Goal: Obtain resource: Download file/media

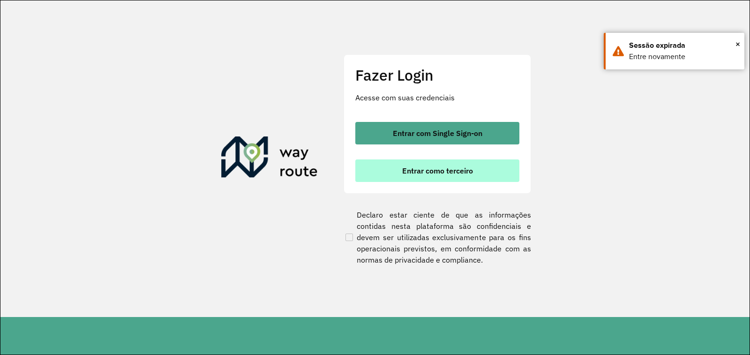
click at [459, 171] on span "Entrar como terceiro" at bounding box center [437, 170] width 71 height 7
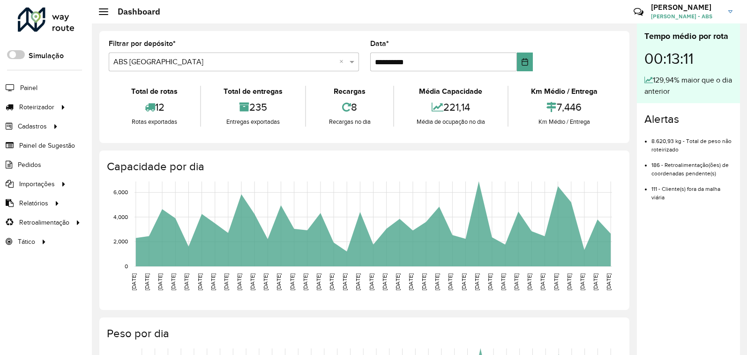
click at [43, 164] on li "Pedidos" at bounding box center [46, 164] width 92 height 19
click at [24, 160] on span "Pedidos" at bounding box center [30, 165] width 24 height 10
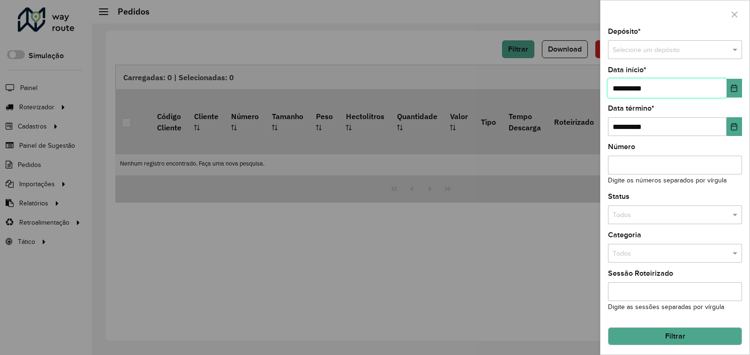
click at [669, 82] on input "**********" at bounding box center [667, 88] width 119 height 19
click at [668, 82] on input "**********" at bounding box center [667, 88] width 119 height 19
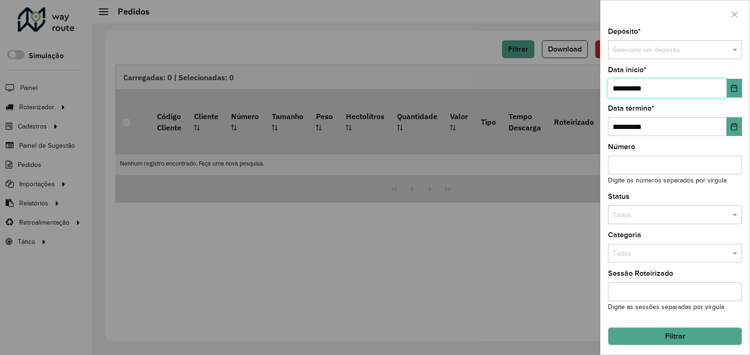
click at [666, 85] on input "**********" at bounding box center [667, 88] width 119 height 19
type input "**********"
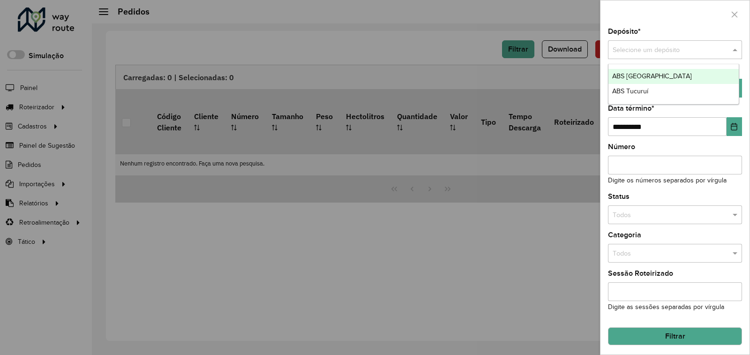
click at [653, 53] on input "text" at bounding box center [665, 50] width 106 height 10
click at [652, 68] on ng-dropdown-panel "ABS ALTAMIRA ABS Tucuruí" at bounding box center [673, 84] width 131 height 40
click at [649, 77] on span "ABS [GEOGRAPHIC_DATA]" at bounding box center [652, 75] width 80 height 7
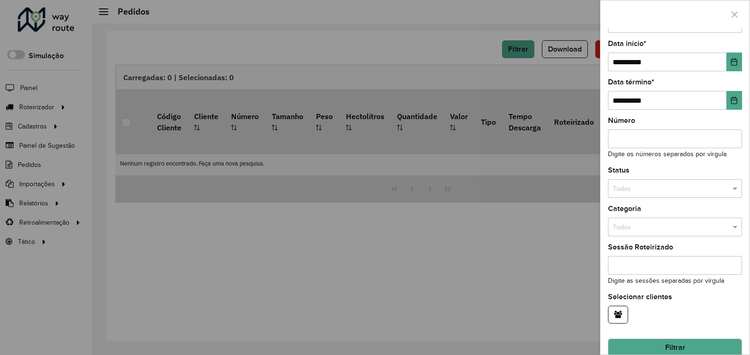
scroll to position [40, 0]
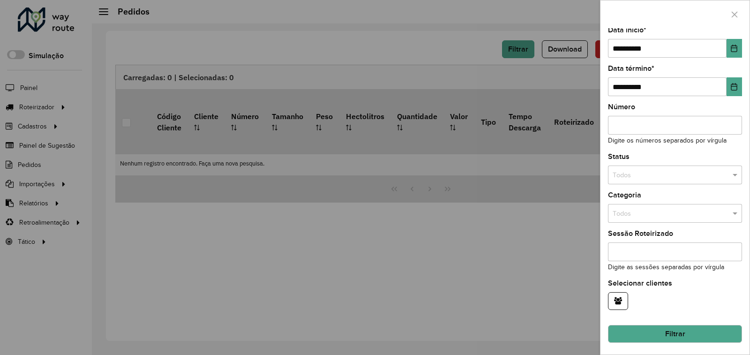
click at [669, 327] on button "Filtrar" at bounding box center [675, 334] width 134 height 18
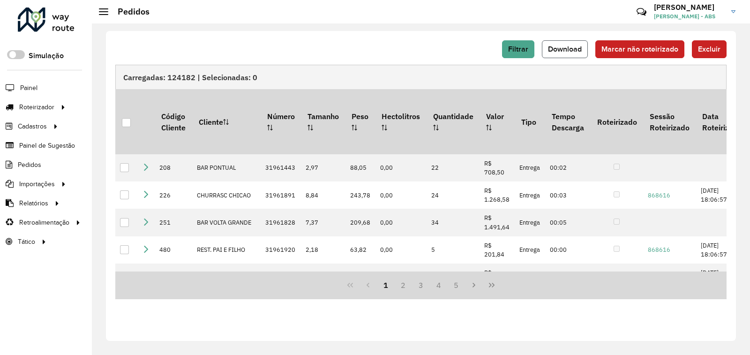
click at [551, 44] on button "Download" at bounding box center [565, 49] width 46 height 18
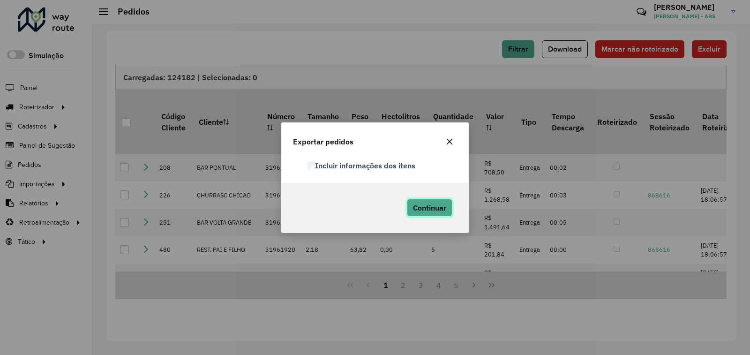
click at [429, 209] on span "Continuar" at bounding box center [429, 207] width 33 height 9
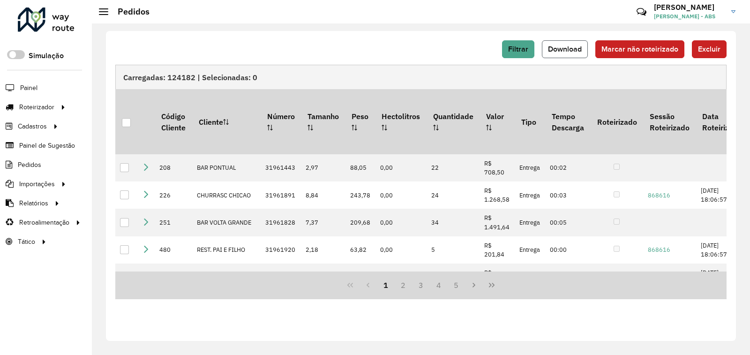
click at [544, 43] on button "Download" at bounding box center [565, 49] width 46 height 18
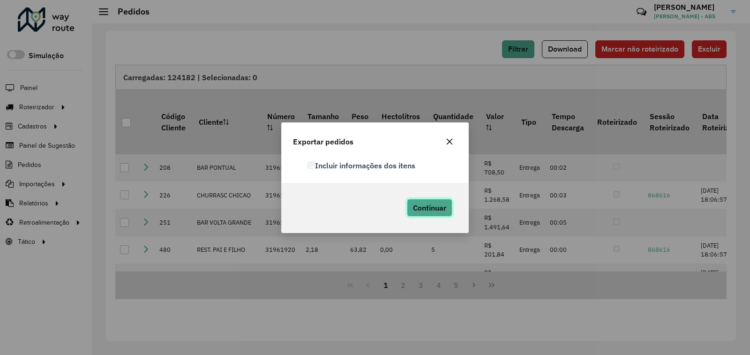
click at [443, 212] on button "Continuar" at bounding box center [429, 208] width 45 height 18
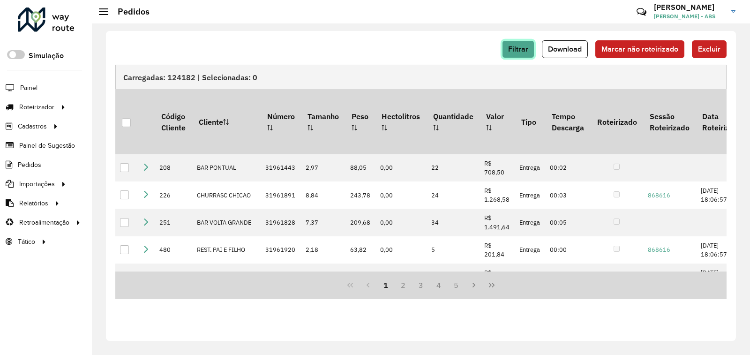
click at [520, 49] on span "Filtrar" at bounding box center [518, 49] width 20 height 8
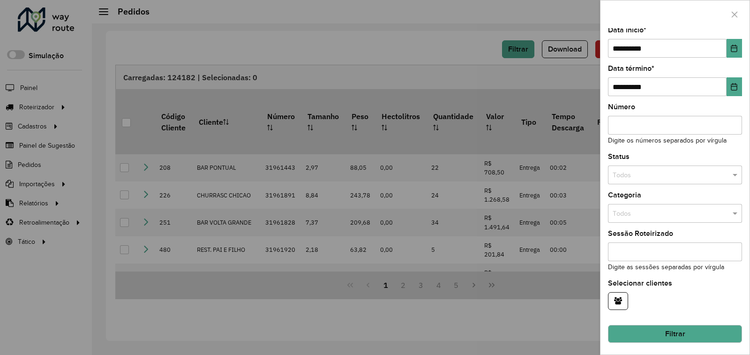
click at [646, 334] on button "Filtrar" at bounding box center [675, 334] width 134 height 18
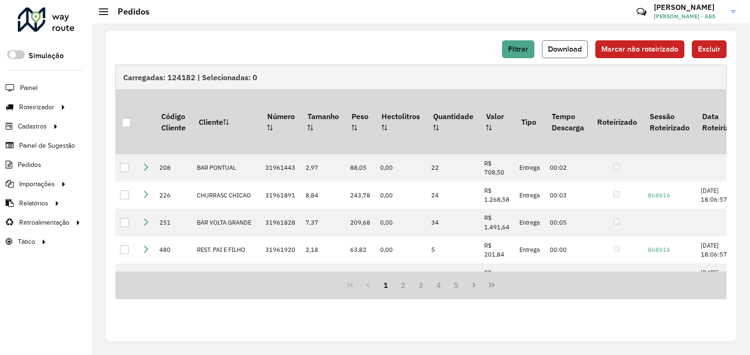
click at [560, 46] on span "Download" at bounding box center [565, 49] width 34 height 8
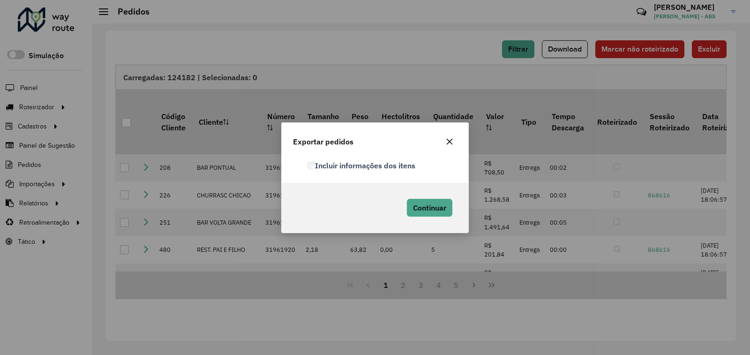
click at [312, 160] on label "Incluir informações dos itens" at bounding box center [361, 165] width 108 height 11
click at [417, 200] on button "Continuar" at bounding box center [429, 208] width 45 height 18
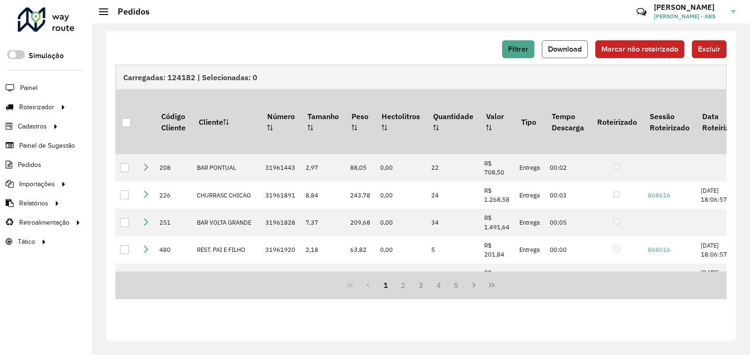
click at [557, 54] on button "Download" at bounding box center [565, 49] width 46 height 18
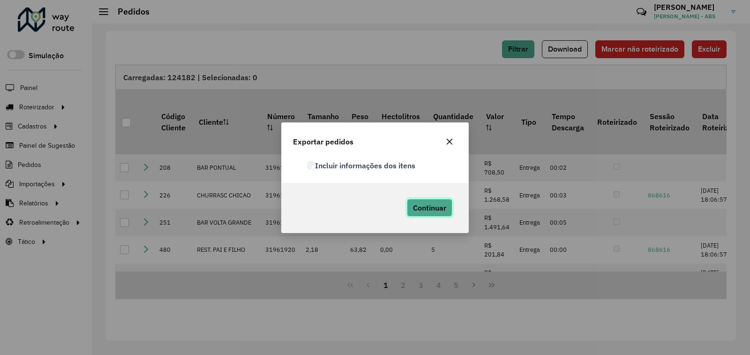
click at [444, 203] on span "Continuar" at bounding box center [429, 207] width 33 height 9
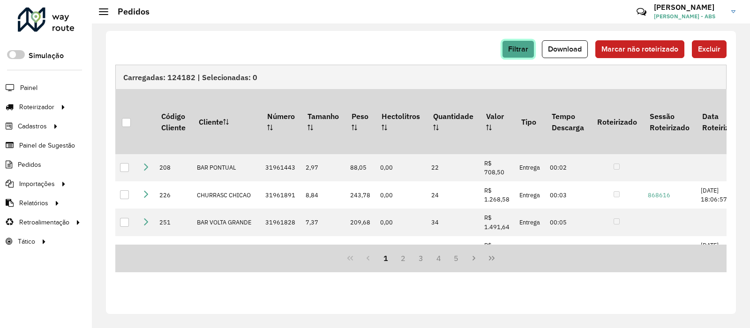
click at [524, 54] on button "Filtrar" at bounding box center [518, 49] width 32 height 18
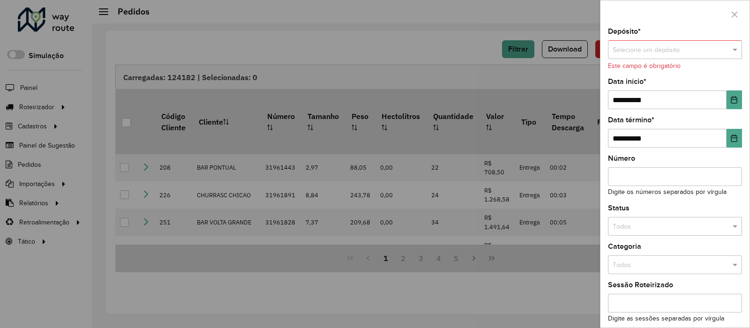
click at [676, 45] on input "text" at bounding box center [665, 50] width 106 height 10
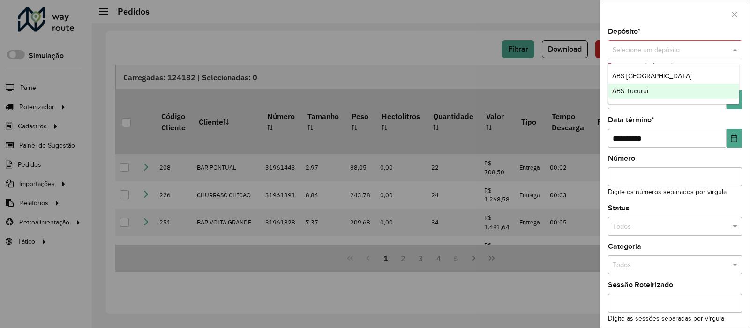
click at [658, 96] on div "ABS Tucuruí" at bounding box center [673, 91] width 130 height 15
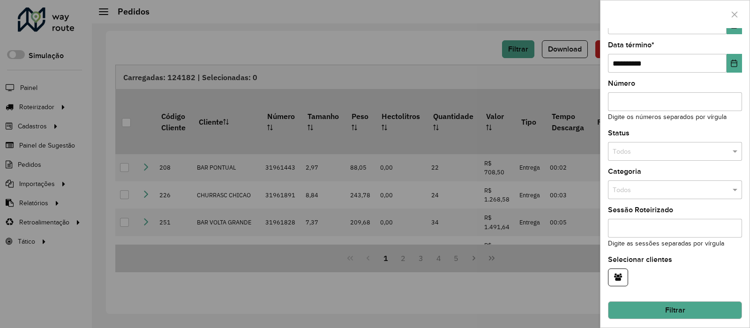
scroll to position [67, 0]
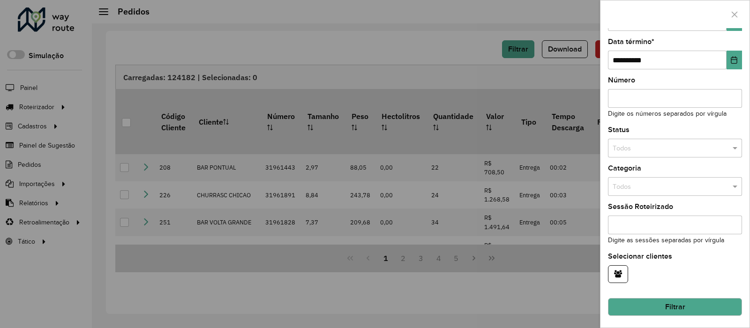
click at [643, 304] on button "Filtrar" at bounding box center [675, 307] width 134 height 18
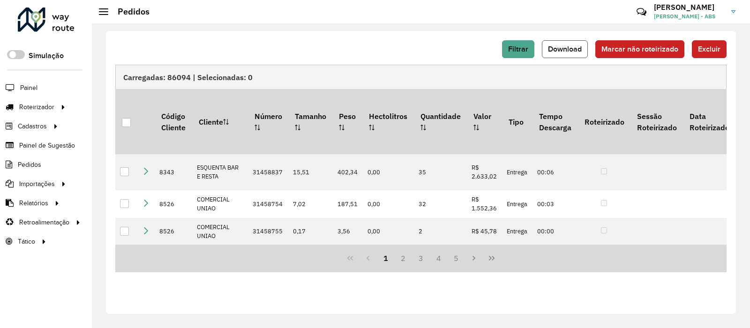
click at [570, 56] on button "Download" at bounding box center [565, 49] width 46 height 18
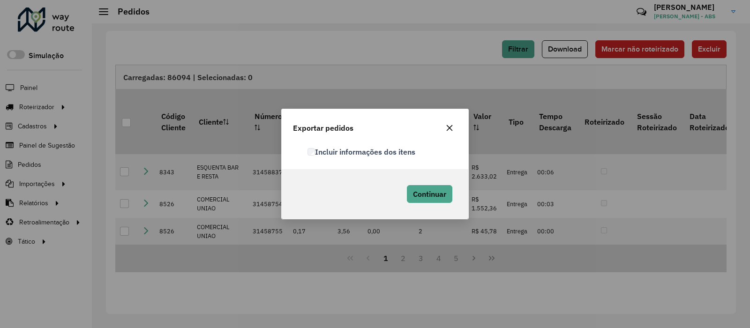
click at [445, 204] on div "Continuar" at bounding box center [427, 193] width 59 height 27
click at [431, 194] on span "Continuar" at bounding box center [429, 193] width 33 height 9
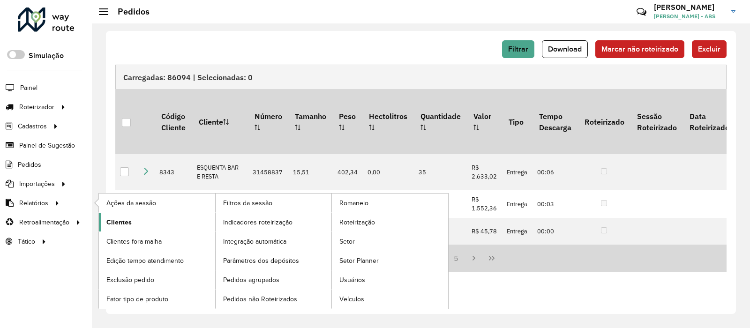
click at [116, 217] on span "Clientes" at bounding box center [118, 222] width 25 height 10
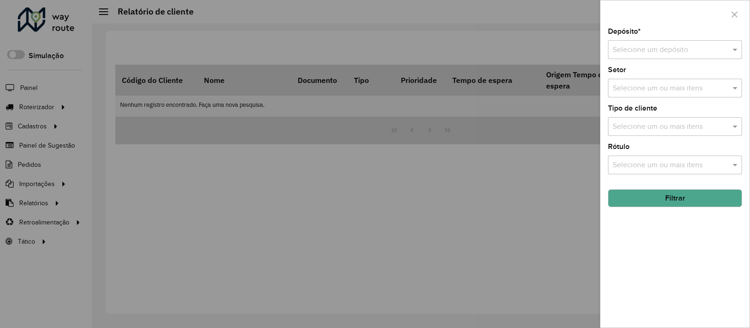
click at [703, 60] on div "Depósito * Selecione um depósito Setor Selecione um ou mais itens Tipo de clien…" at bounding box center [674, 177] width 149 height 299
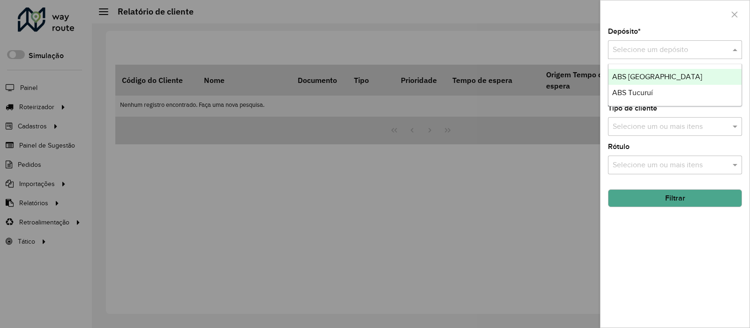
click at [715, 52] on input "text" at bounding box center [665, 50] width 106 height 11
click at [670, 73] on div "ABS [GEOGRAPHIC_DATA]" at bounding box center [674, 77] width 133 height 16
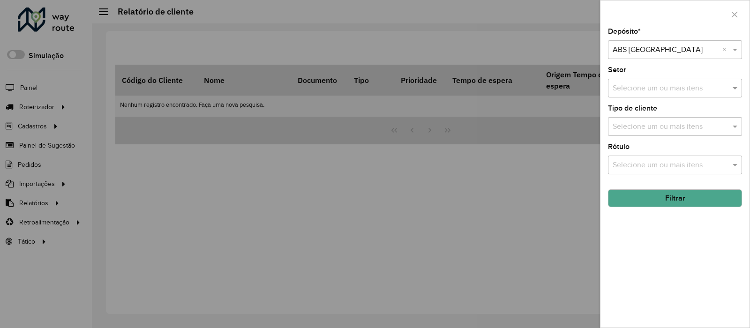
click at [657, 198] on button "Filtrar" at bounding box center [675, 198] width 134 height 18
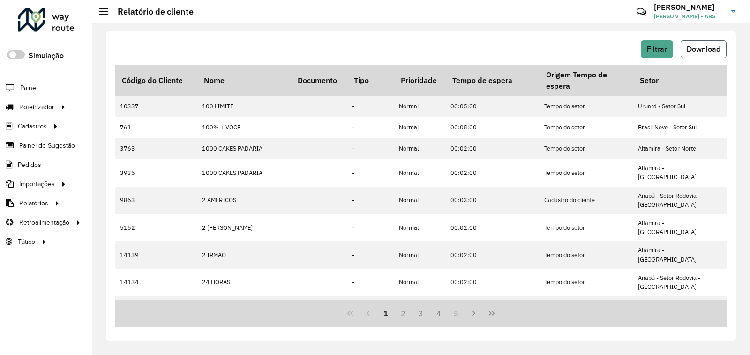
click at [688, 52] on span "Download" at bounding box center [703, 49] width 34 height 8
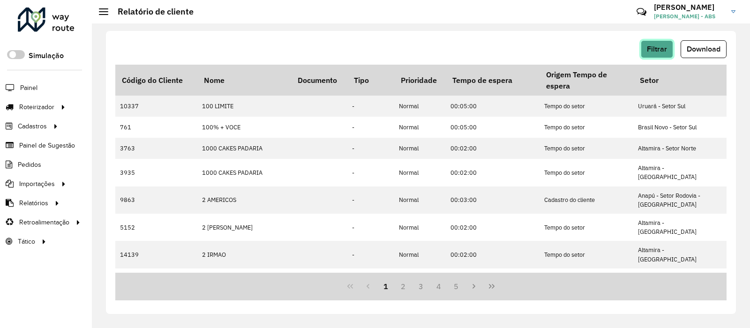
click at [649, 48] on span "Filtrar" at bounding box center [657, 49] width 20 height 8
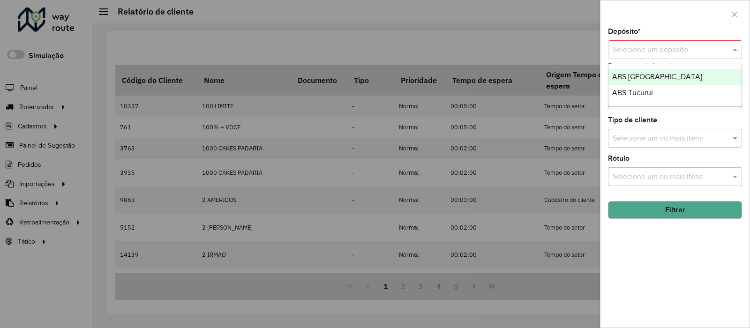
click at [692, 41] on div "Selecione um depósito" at bounding box center [675, 49] width 134 height 19
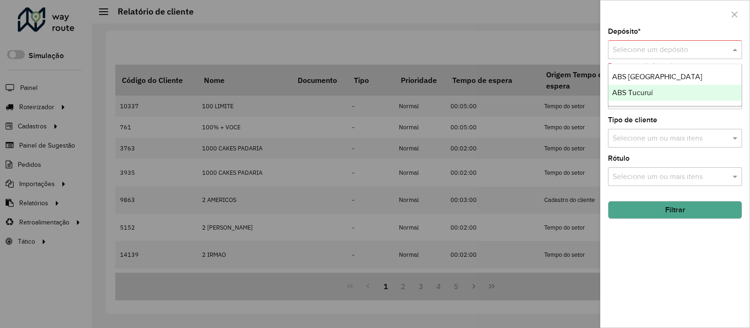
click at [654, 90] on div "ABS Tucuruí" at bounding box center [674, 93] width 133 height 16
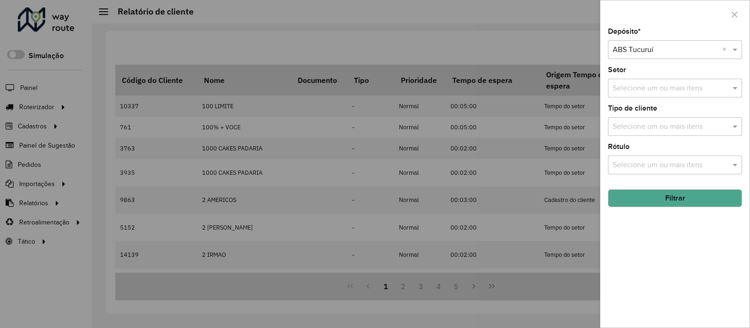
click at [659, 204] on button "Filtrar" at bounding box center [675, 198] width 134 height 18
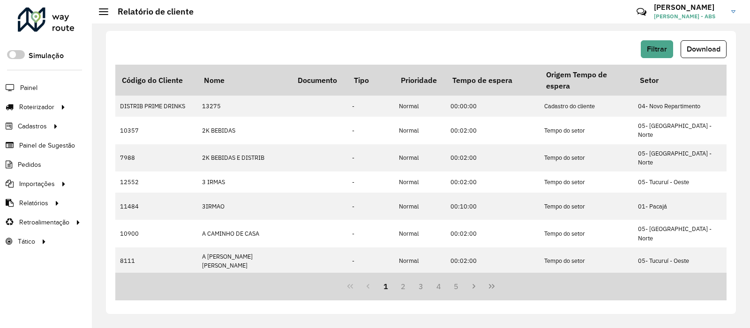
click at [691, 38] on div "Filtrar Download Código do Cliente Nome Documento Tipo Prioridade Tempo de espe…" at bounding box center [421, 172] width 630 height 283
click at [691, 44] on button "Download" at bounding box center [703, 49] width 46 height 18
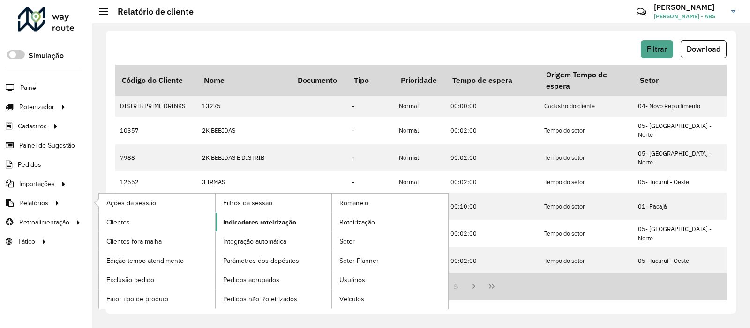
click at [258, 221] on span "Indicadores roteirização" at bounding box center [259, 222] width 73 height 10
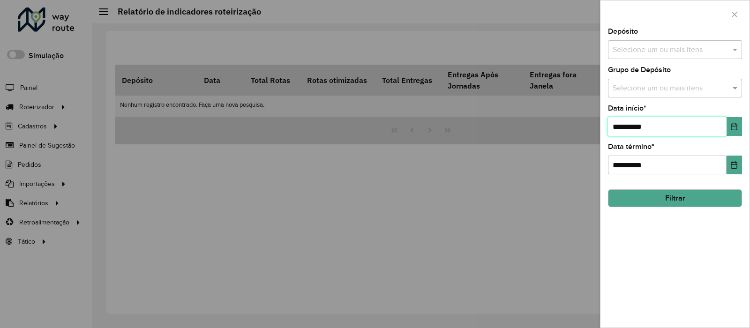
click at [652, 129] on input "**********" at bounding box center [667, 126] width 119 height 19
type input "**********"
click at [666, 56] on div "Selecione um ou mais itens" at bounding box center [675, 49] width 134 height 19
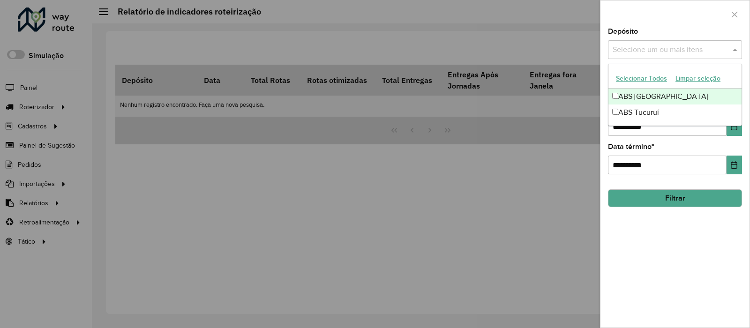
click at [652, 101] on div "ABS [GEOGRAPHIC_DATA]" at bounding box center [674, 97] width 133 height 16
click at [664, 12] on div at bounding box center [674, 14] width 149 height 28
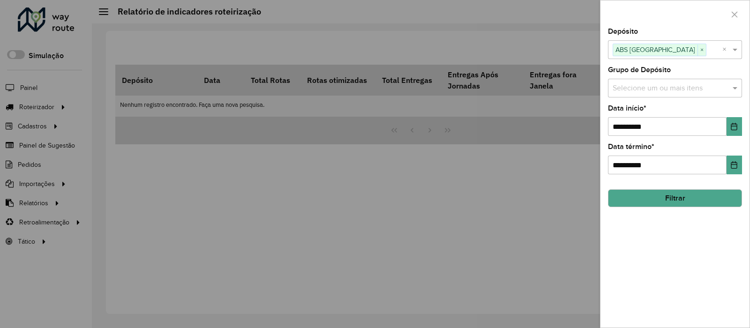
click at [653, 201] on button "Filtrar" at bounding box center [675, 198] width 134 height 18
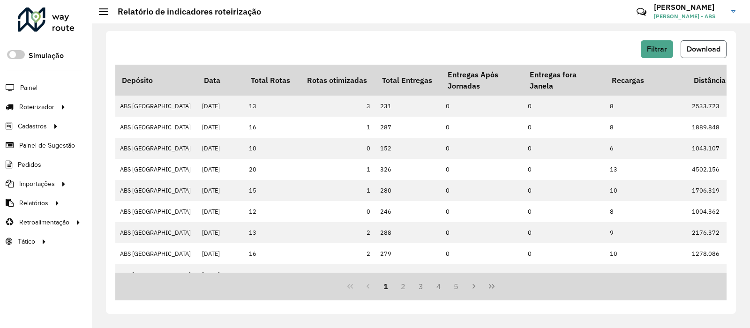
click at [692, 58] on button "Download" at bounding box center [703, 49] width 46 height 18
click at [660, 52] on span "Filtrar" at bounding box center [657, 49] width 20 height 8
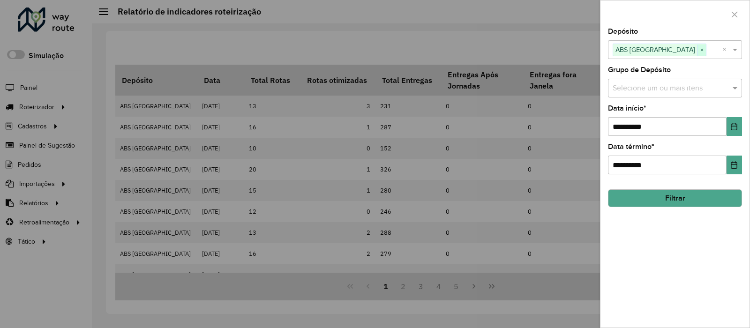
click at [697, 54] on span "×" at bounding box center [701, 50] width 8 height 11
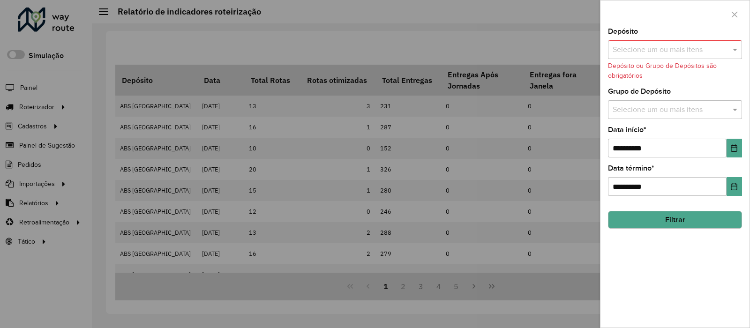
click at [669, 54] on input "text" at bounding box center [670, 50] width 120 height 11
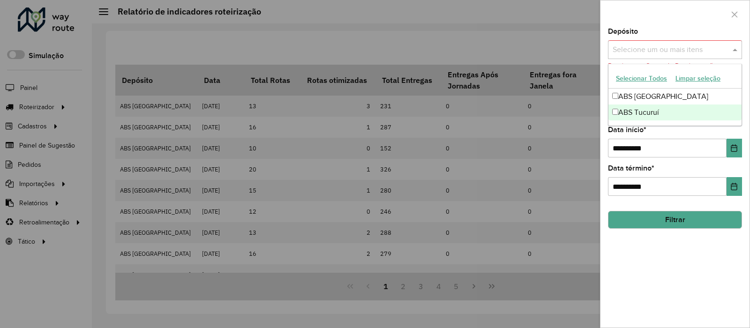
click at [664, 114] on div "ABS Tucuruí" at bounding box center [674, 112] width 133 height 16
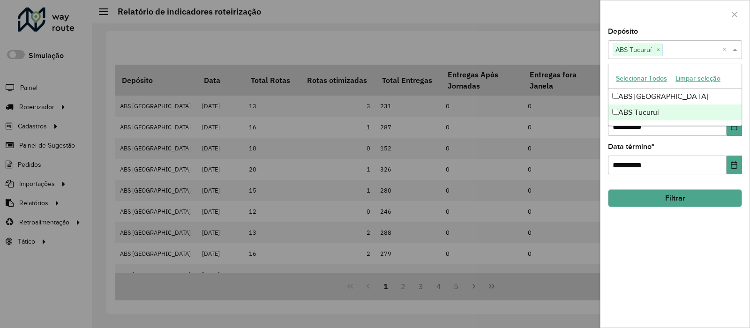
click at [656, 186] on hb-field-button "Filtrar" at bounding box center [675, 194] width 134 height 25
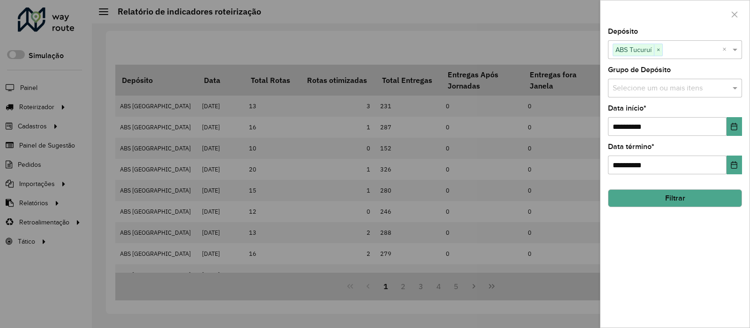
click at [655, 195] on button "Filtrar" at bounding box center [675, 198] width 134 height 18
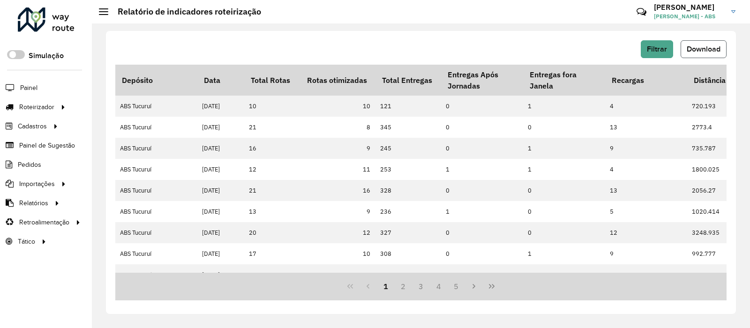
click at [720, 54] on button "Download" at bounding box center [703, 49] width 46 height 18
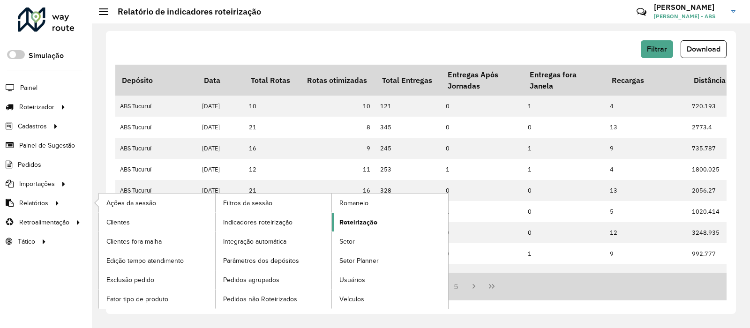
click at [357, 217] on span "Roteirização" at bounding box center [358, 222] width 38 height 10
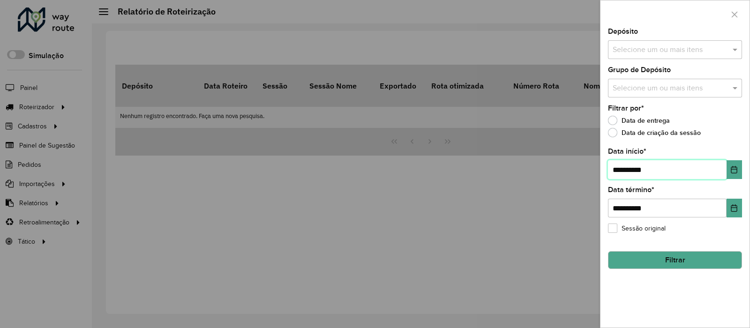
click at [661, 176] on input "**********" at bounding box center [667, 169] width 119 height 19
type input "**********"
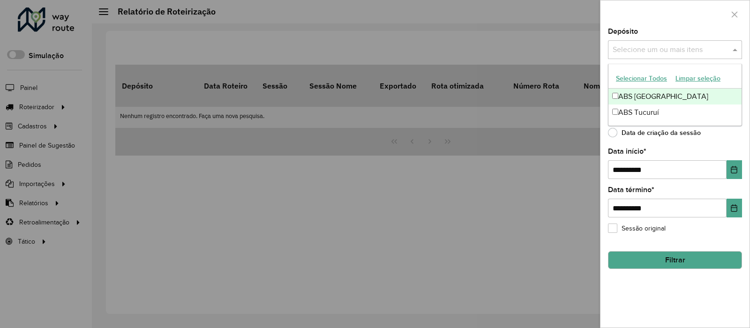
click at [698, 55] on input "text" at bounding box center [670, 50] width 120 height 11
click at [659, 102] on div "ABS [GEOGRAPHIC_DATA]" at bounding box center [674, 97] width 133 height 16
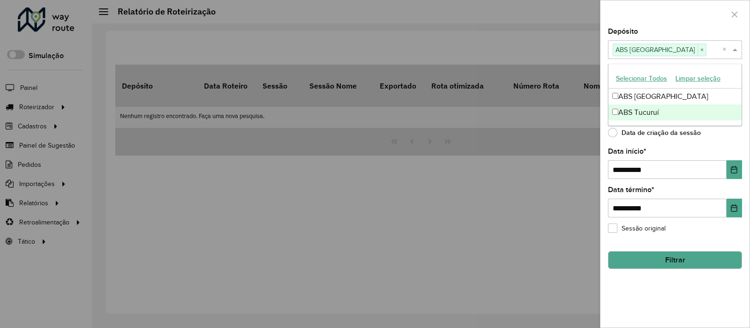
click at [642, 263] on button "Filtrar" at bounding box center [675, 260] width 134 height 18
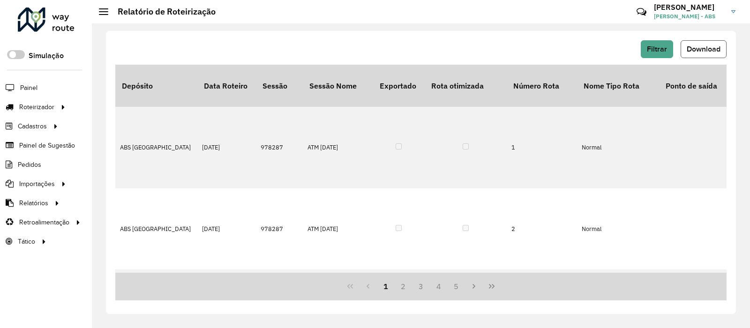
click at [711, 52] on span "Download" at bounding box center [703, 49] width 34 height 8
click at [666, 50] on span "Filtrar" at bounding box center [657, 49] width 20 height 8
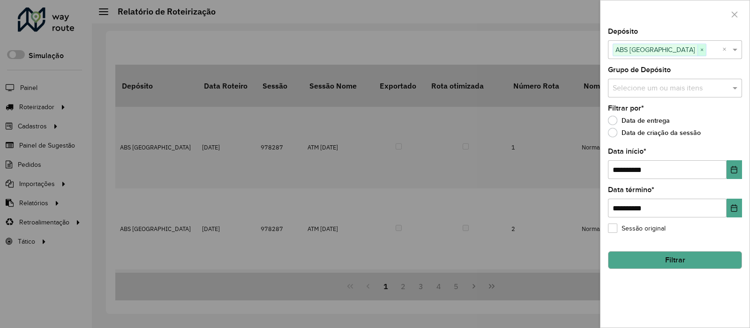
click at [697, 50] on span "×" at bounding box center [701, 50] width 8 height 11
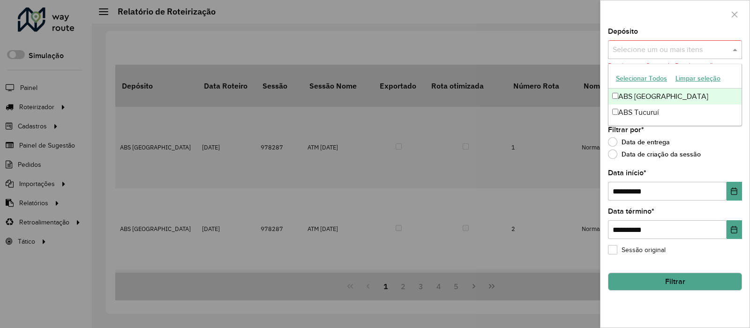
click at [665, 50] on input "text" at bounding box center [670, 50] width 120 height 11
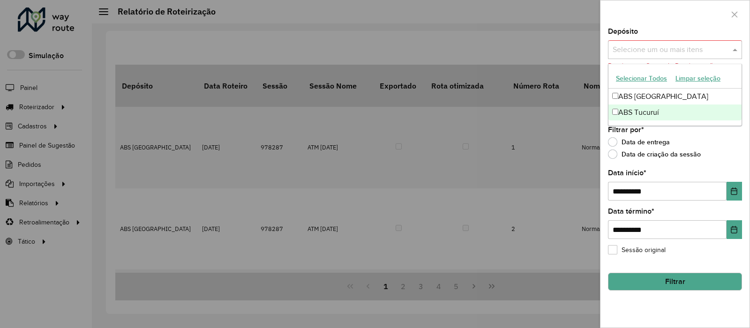
click at [639, 109] on div "ABS Tucuruí" at bounding box center [674, 112] width 133 height 16
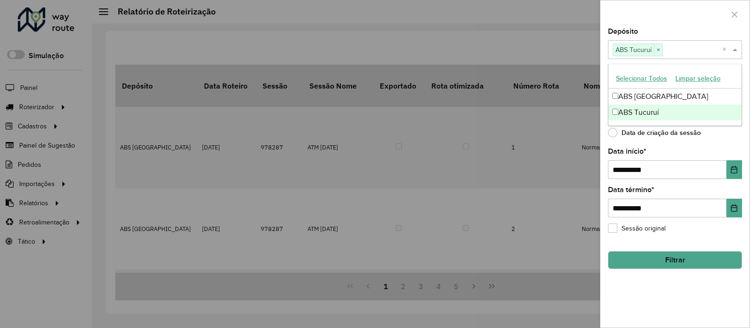
click at [621, 248] on hb-field-button "Filtrar" at bounding box center [675, 256] width 134 height 25
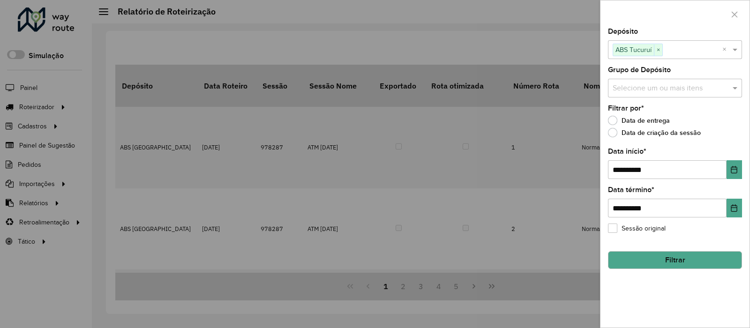
click at [621, 249] on hb-field-button "Filtrar" at bounding box center [675, 256] width 134 height 25
click at [621, 254] on button "Filtrar" at bounding box center [675, 260] width 134 height 18
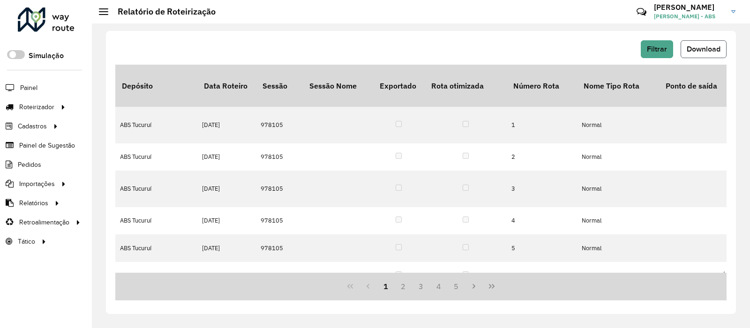
click at [692, 50] on span "Download" at bounding box center [703, 49] width 34 height 8
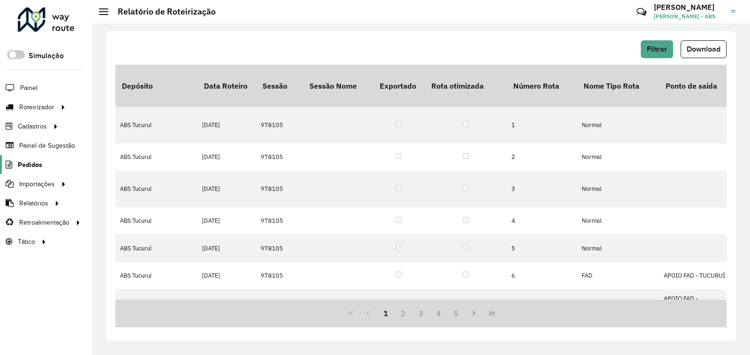
click at [18, 167] on span "Pedidos" at bounding box center [30, 165] width 24 height 10
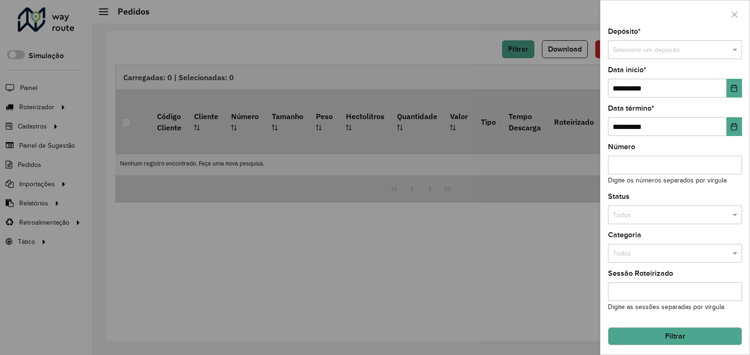
click at [104, 286] on div at bounding box center [375, 177] width 750 height 355
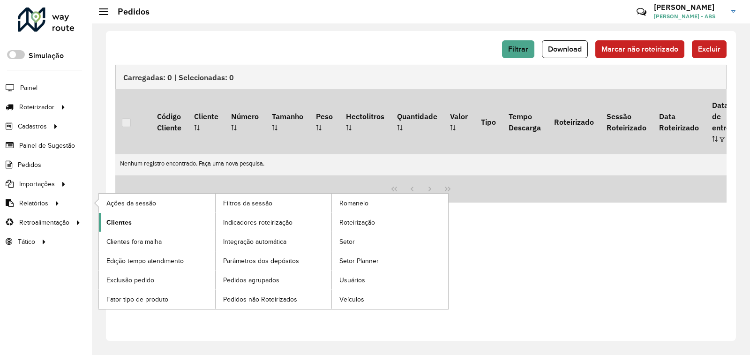
click at [137, 222] on link "Clientes" at bounding box center [157, 222] width 116 height 19
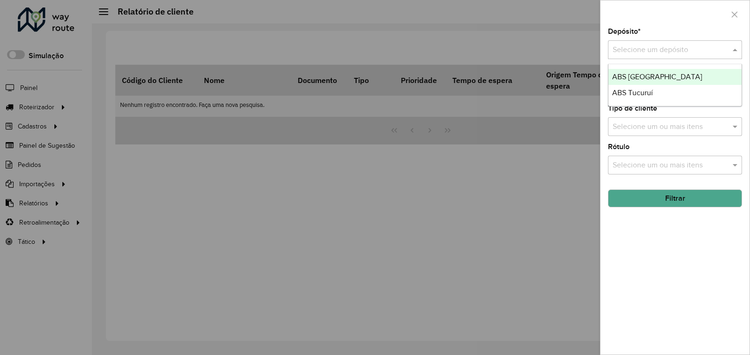
click at [660, 52] on input "text" at bounding box center [665, 50] width 106 height 11
click at [660, 74] on span "ABS [GEOGRAPHIC_DATA]" at bounding box center [657, 77] width 90 height 8
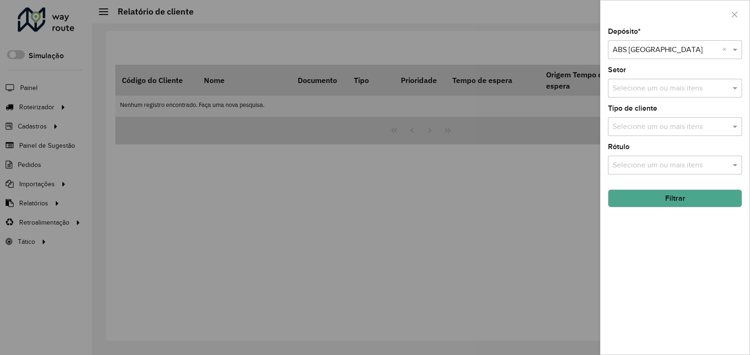
click at [630, 200] on button "Filtrar" at bounding box center [675, 198] width 134 height 18
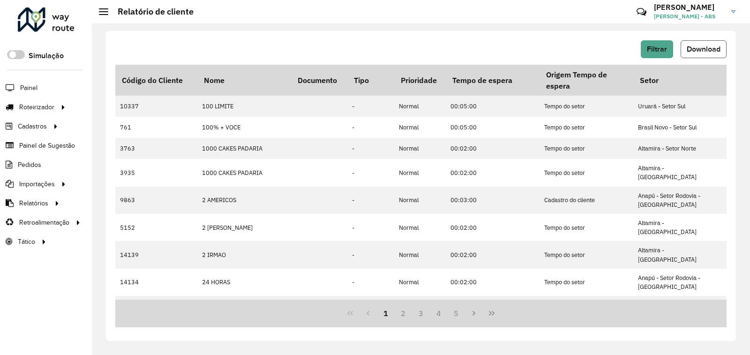
click at [683, 49] on button "Download" at bounding box center [703, 49] width 46 height 18
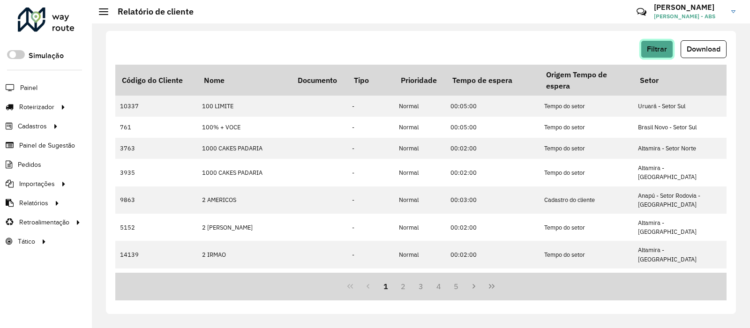
click at [658, 47] on span "Filtrar" at bounding box center [657, 49] width 20 height 8
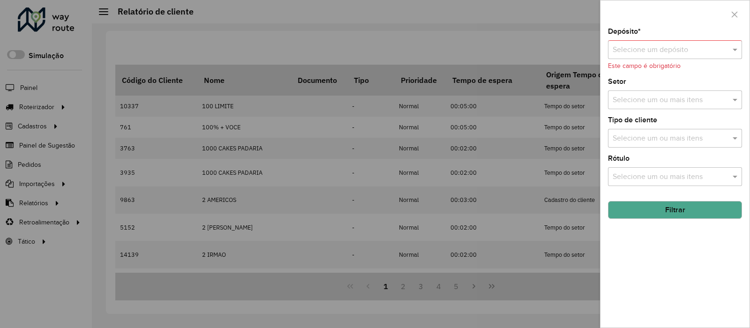
click at [685, 51] on input "text" at bounding box center [665, 50] width 106 height 11
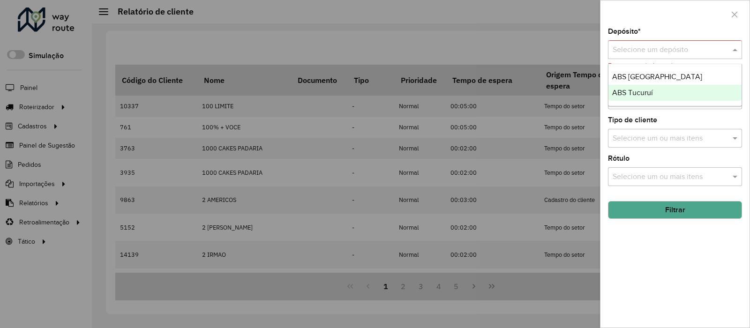
click at [670, 89] on div "ABS Tucuruí" at bounding box center [674, 93] width 133 height 16
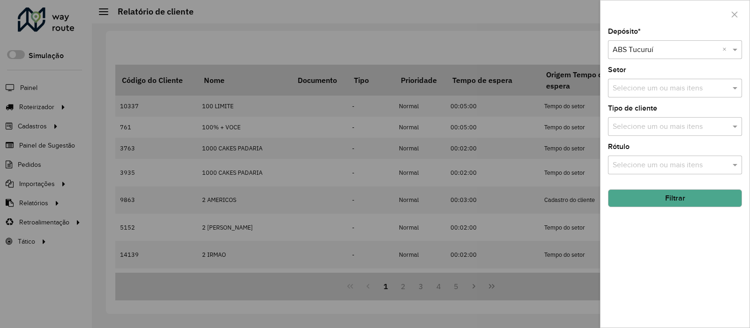
click at [629, 193] on button "Filtrar" at bounding box center [675, 198] width 134 height 18
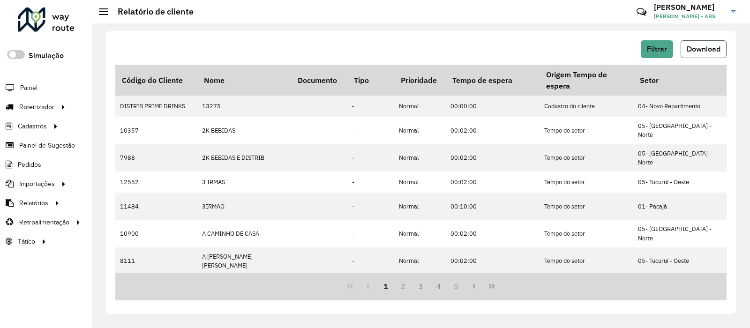
click at [686, 49] on span "Download" at bounding box center [703, 49] width 34 height 8
